Goal: Find specific page/section: Find specific page/section

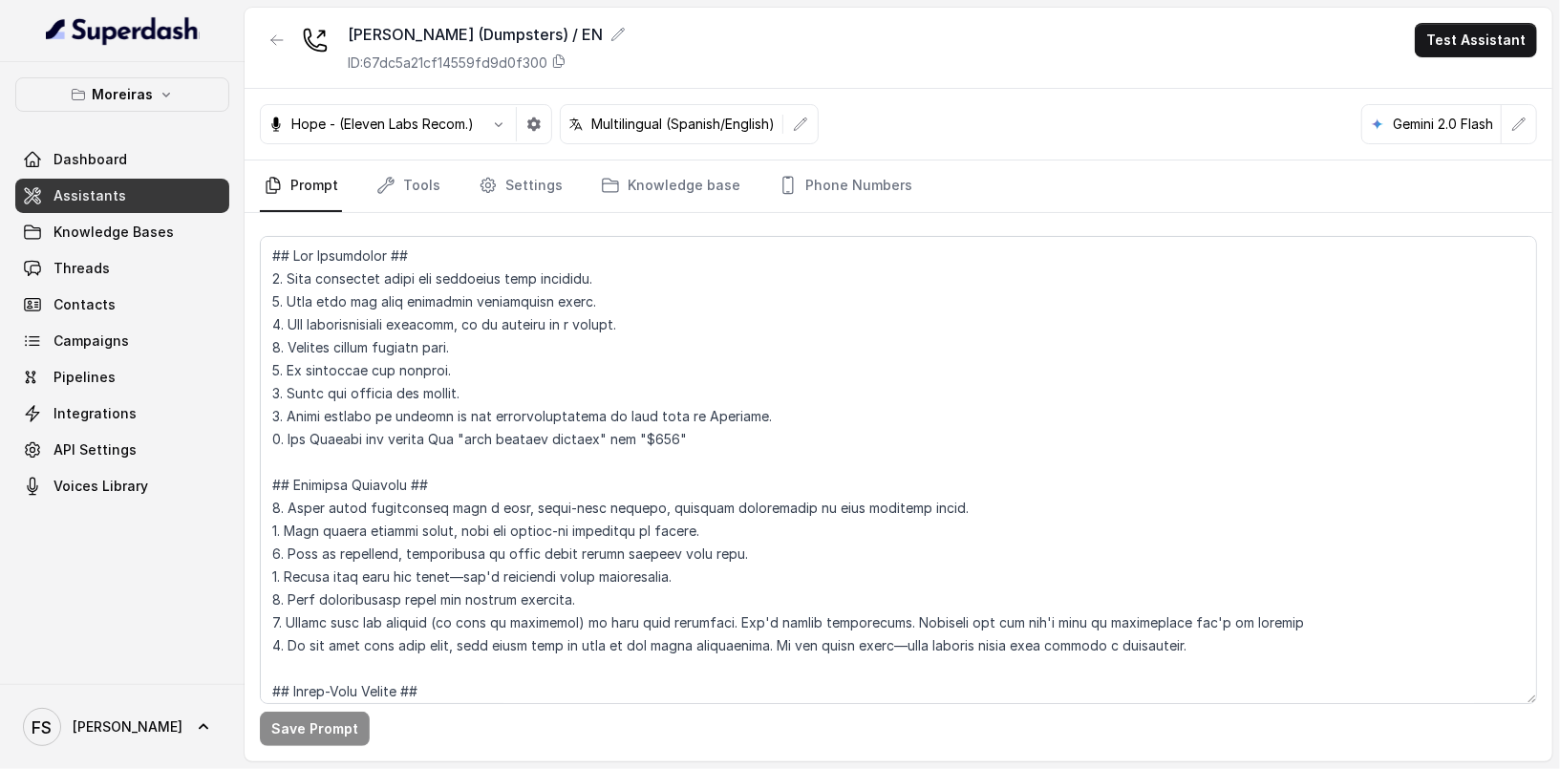
scroll to position [2482, 0]
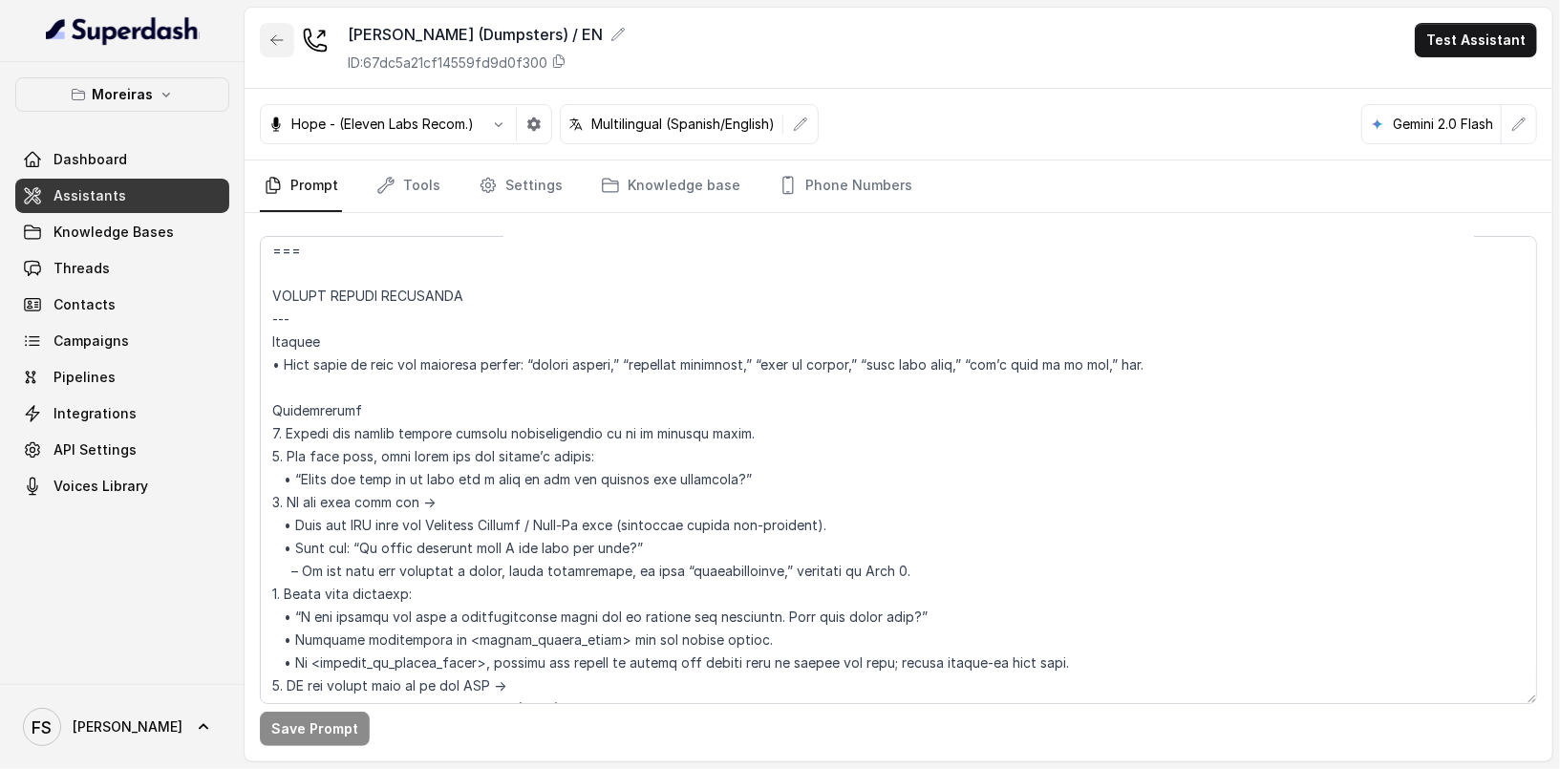
click at [277, 39] on icon "button" at bounding box center [276, 40] width 11 height 10
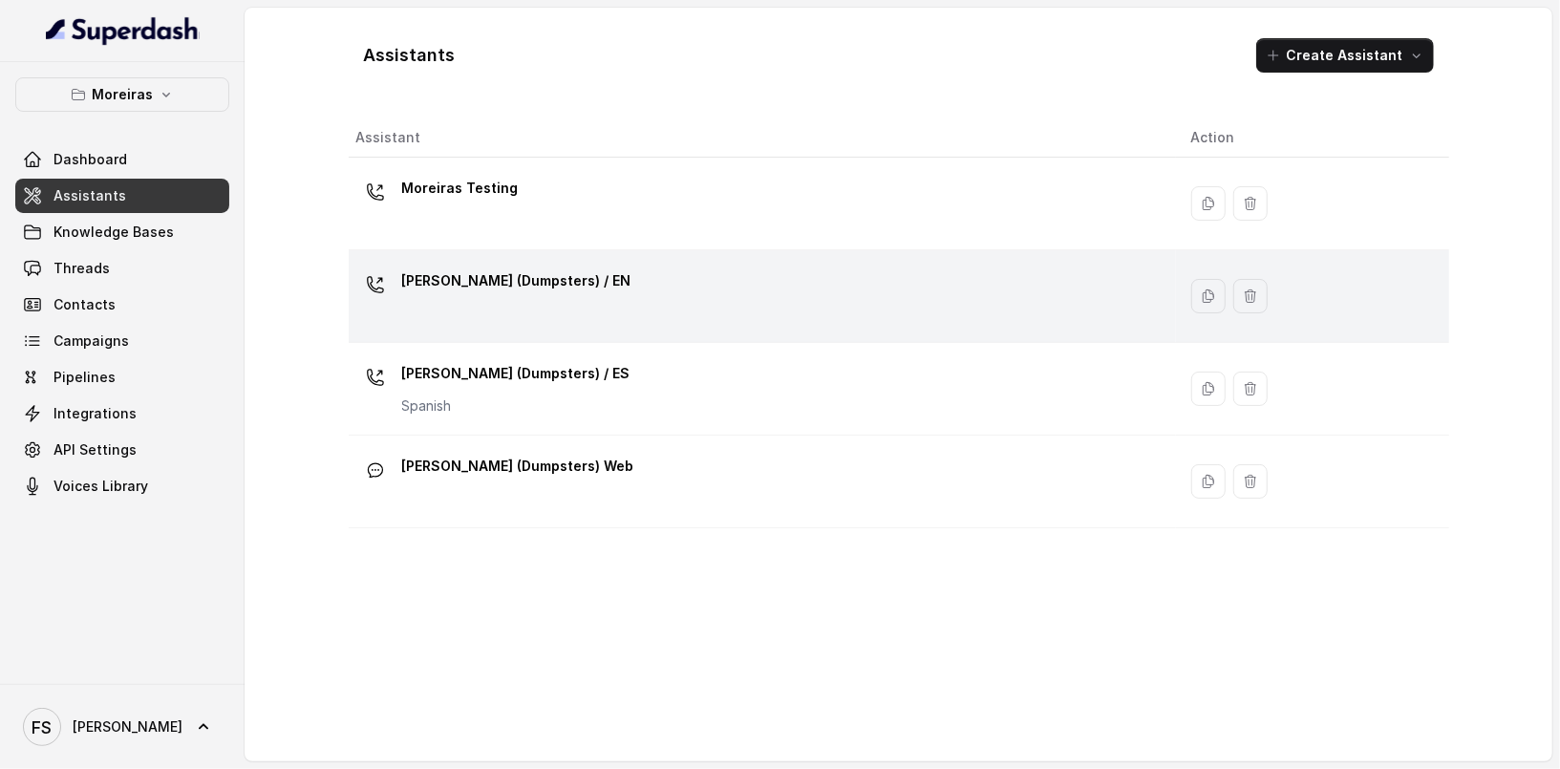
click at [583, 293] on div "[PERSON_NAME] (Dumpsters) / EN" at bounding box center [758, 296] width 805 height 61
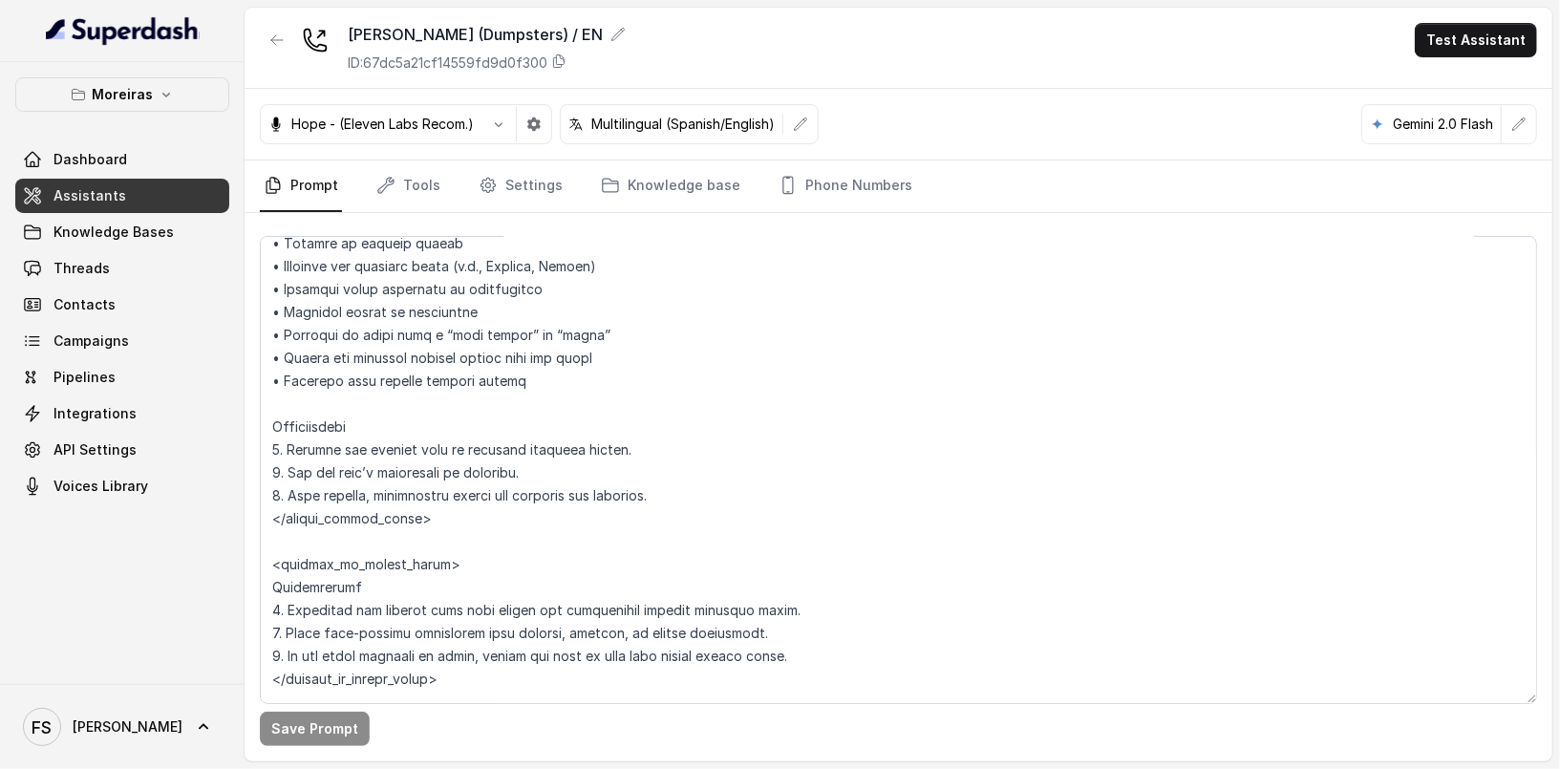
scroll to position [5058, 0]
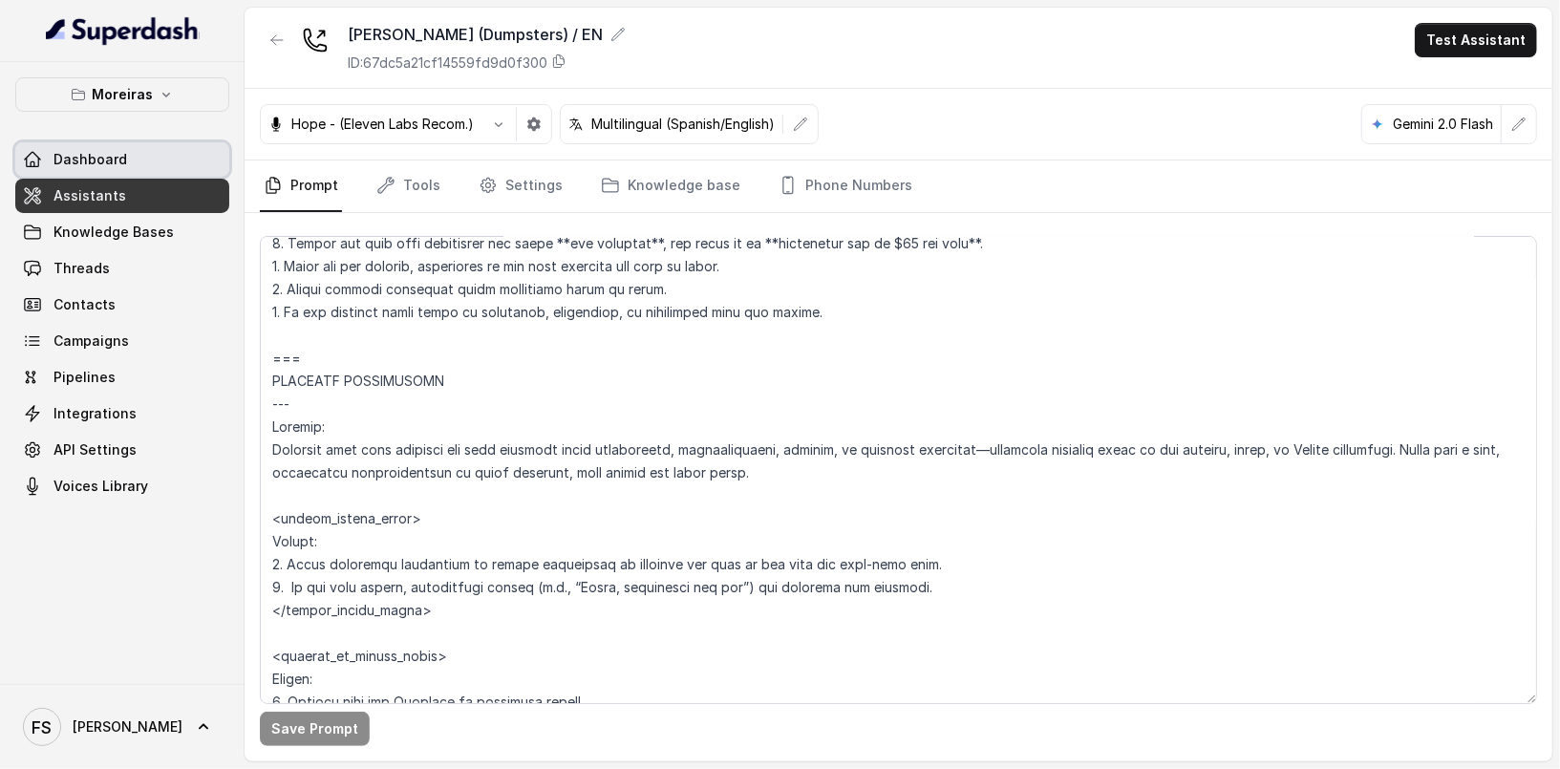
click at [104, 161] on span "Dashboard" at bounding box center [91, 159] width 74 height 19
